Goal: Information Seeking & Learning: Learn about a topic

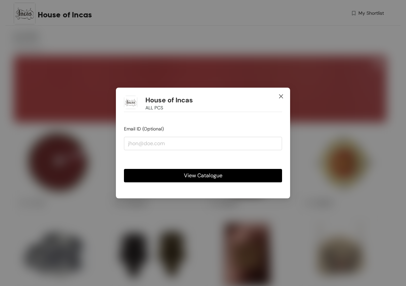
click at [282, 94] on icon "close" at bounding box center [280, 96] width 5 height 5
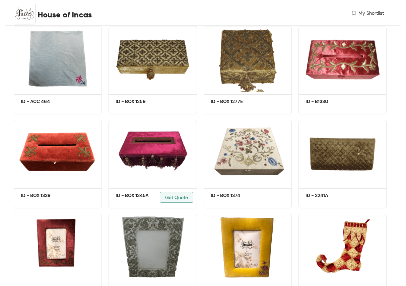
scroll to position [1319, 0]
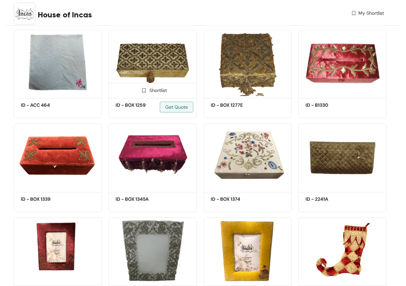
click at [176, 77] on img at bounding box center [152, 63] width 88 height 67
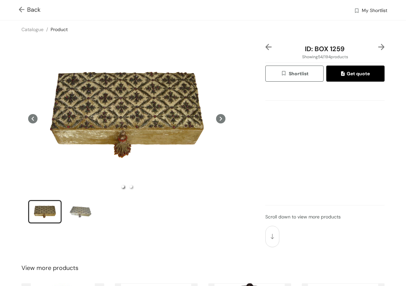
click at [222, 120] on icon at bounding box center [220, 118] width 9 height 9
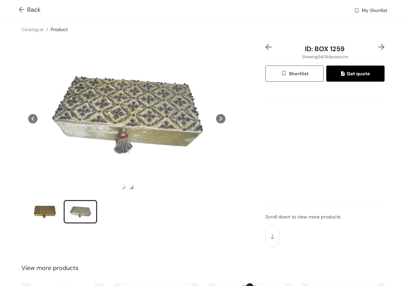
click at [221, 119] on icon at bounding box center [221, 119] width 2 height 4
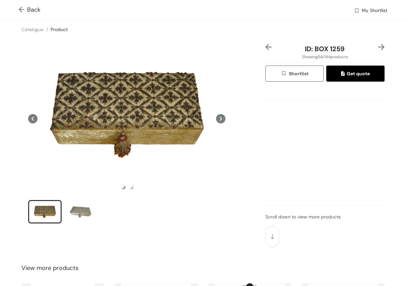
click at [22, 12] on img at bounding box center [23, 10] width 8 height 7
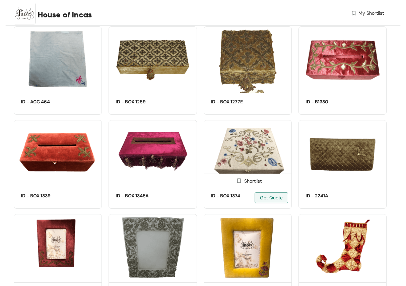
scroll to position [1329, 0]
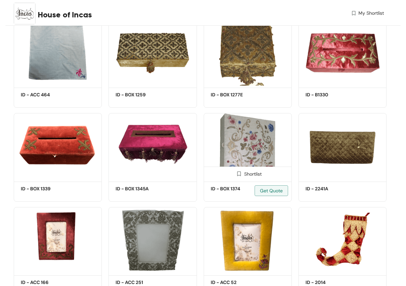
click at [271, 143] on img at bounding box center [247, 146] width 88 height 67
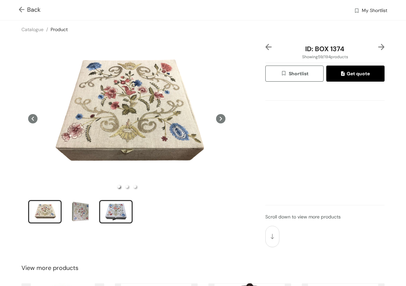
click at [122, 215] on div "slide item 3" at bounding box center [116, 212] width 30 height 20
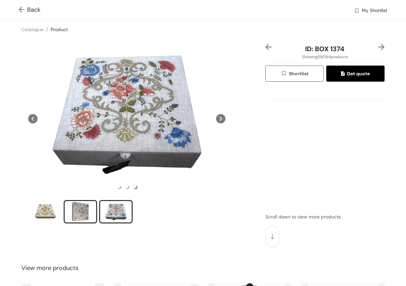
drag, startPoint x: 83, startPoint y: 210, endPoint x: 79, endPoint y: 211, distance: 3.7
click at [82, 210] on div "slide item 2" at bounding box center [80, 212] width 30 height 20
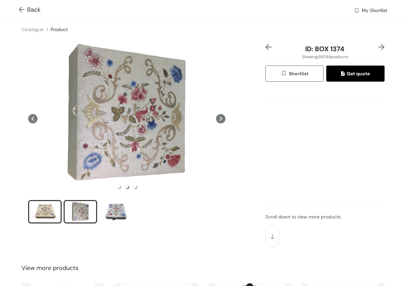
click at [51, 211] on div "slide item 1" at bounding box center [45, 212] width 30 height 20
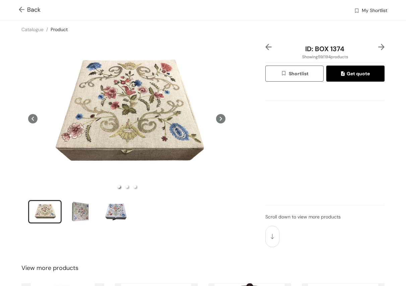
click at [23, 9] on img at bounding box center [23, 10] width 8 height 7
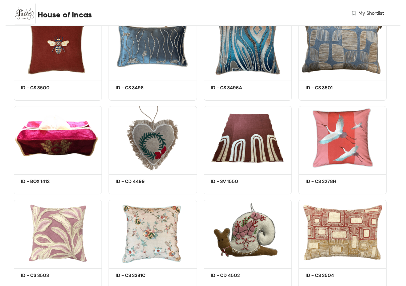
scroll to position [4341, 0]
